Goal: Information Seeking & Learning: Learn about a topic

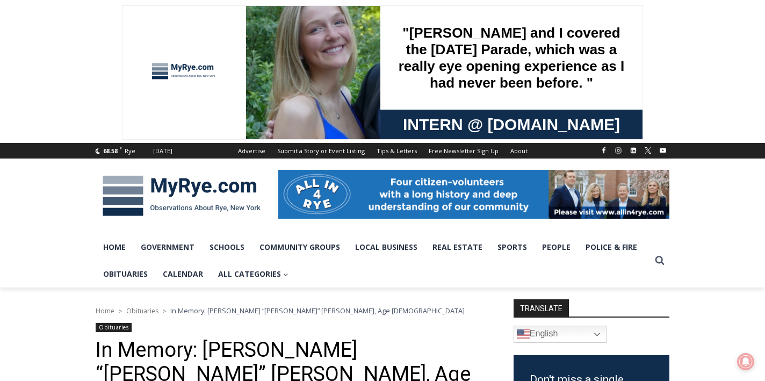
click at [223, 196] on img at bounding box center [182, 196] width 172 height 56
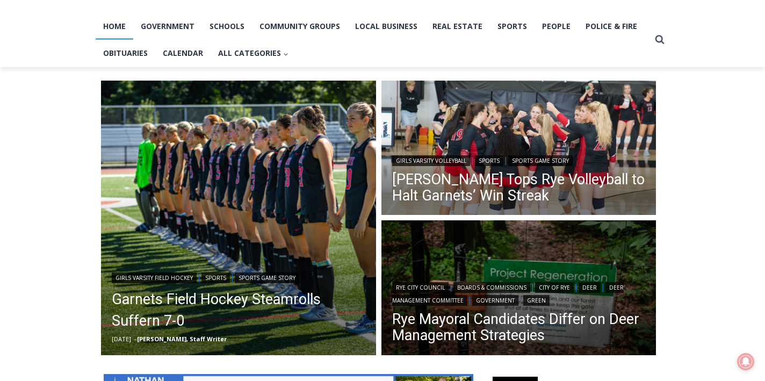
scroll to position [220, 0]
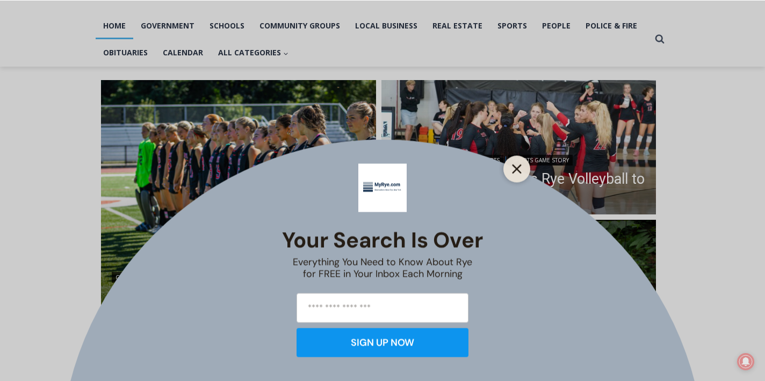
click at [517, 169] on line "Close" at bounding box center [517, 169] width 8 height 8
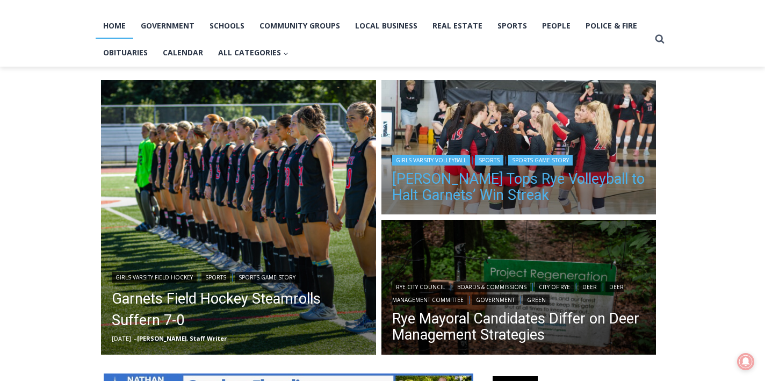
scroll to position [0, 0]
click at [502, 183] on link "Somers Tops Rye Volleyball to Halt Garnets’ Win Streak" at bounding box center [519, 187] width 254 height 32
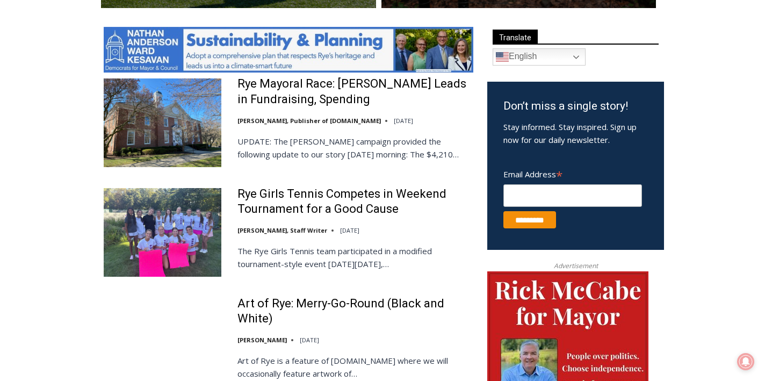
scroll to position [569, 0]
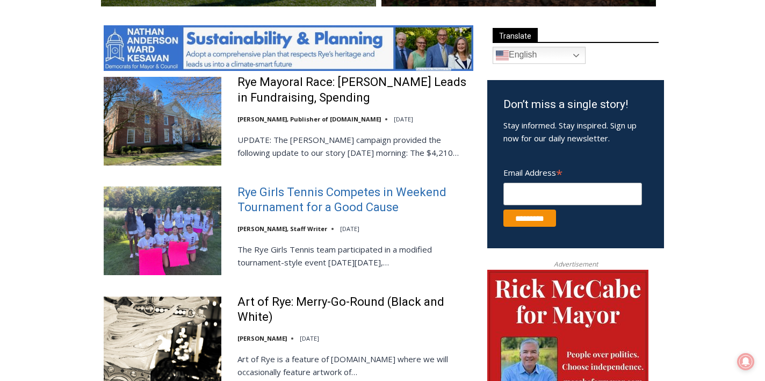
click at [348, 191] on link "Rye Girls Tennis Competes in Weekend Tournament for a Good Cause" at bounding box center [356, 200] width 236 height 31
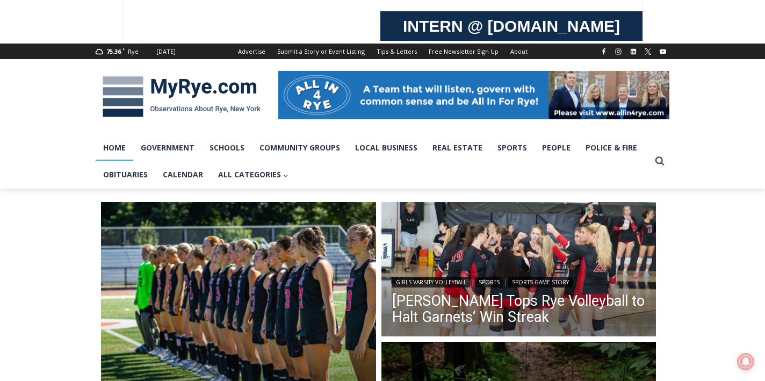
scroll to position [97, 0]
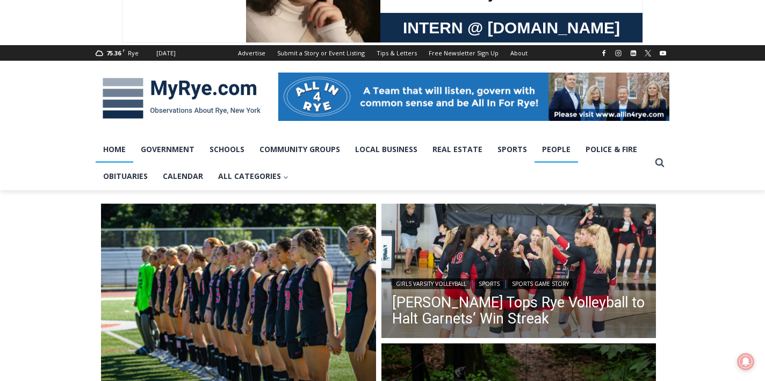
click at [554, 147] on link "People" at bounding box center [557, 149] width 44 height 27
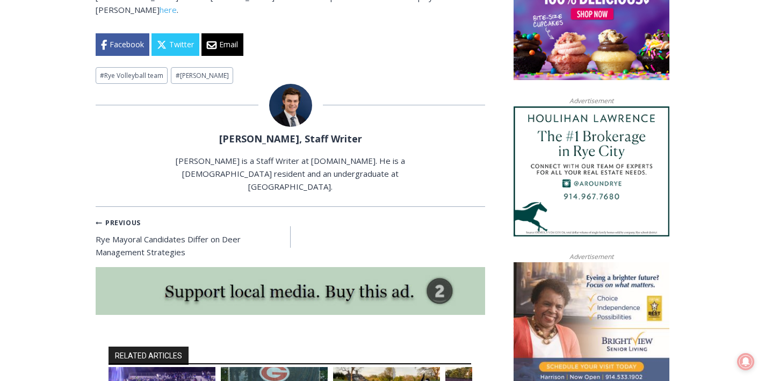
scroll to position [922, 0]
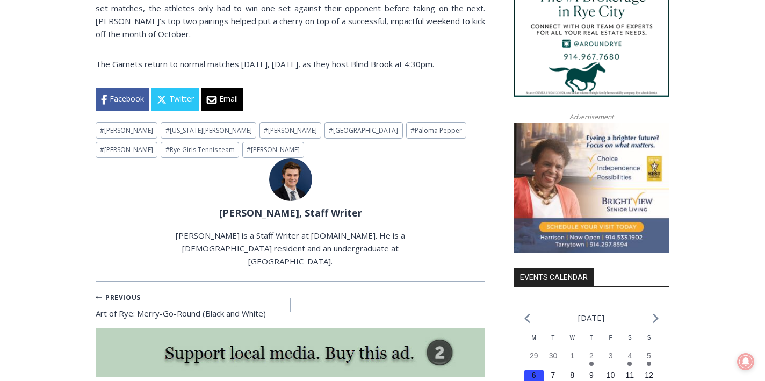
scroll to position [1062, 0]
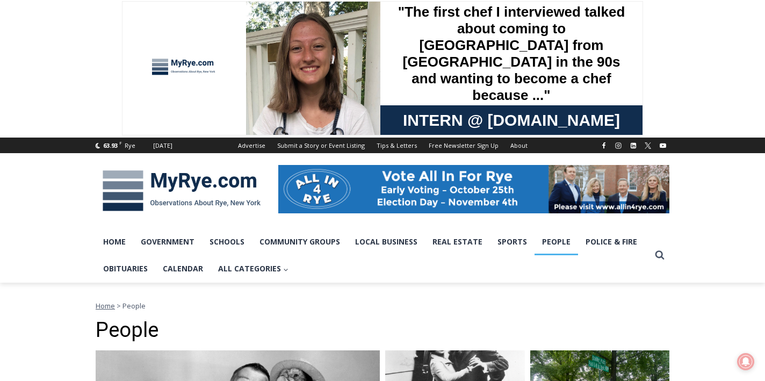
scroll to position [4, 0]
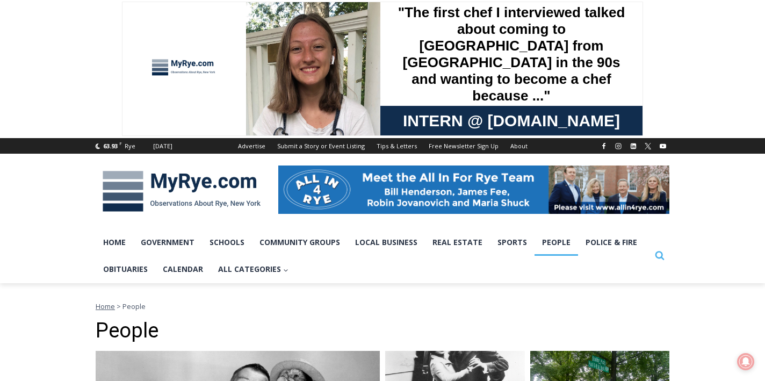
click at [662, 259] on icon "Search" at bounding box center [660, 256] width 10 height 10
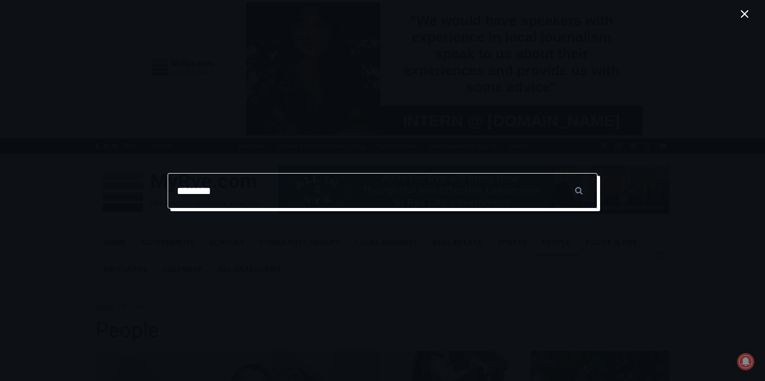
type input "********"
click at [579, 190] on input "******" at bounding box center [579, 190] width 38 height 35
